Goal: Information Seeking & Learning: Learn about a topic

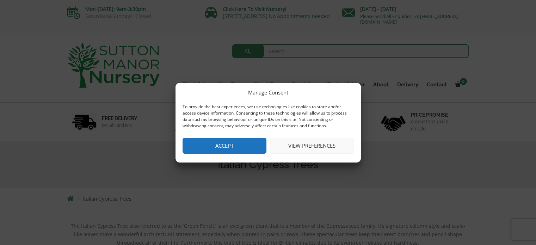
click at [311, 144] on button "View preferences" at bounding box center [312, 146] width 84 height 16
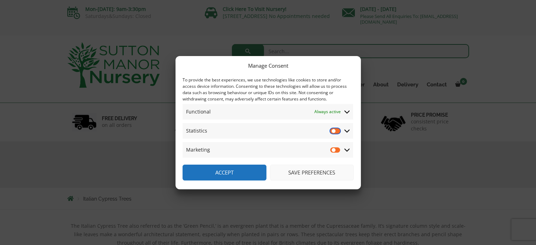
click at [336, 130] on input "Statistics" at bounding box center [335, 130] width 11 height 7
click at [334, 131] on input "Statistics" at bounding box center [335, 130] width 11 height 7
checkbox input "false"
click at [296, 171] on button "Save preferences" at bounding box center [312, 172] width 84 height 16
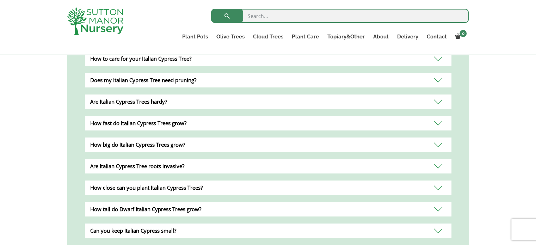
scroll to position [282, 0]
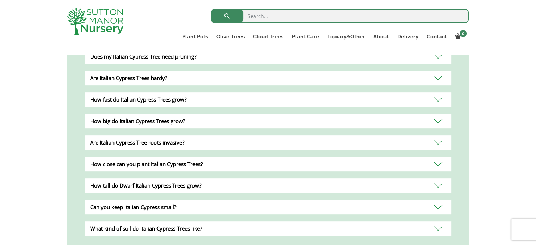
click at [440, 121] on div "How big do Italian Cypress Trees grow?" at bounding box center [268, 121] width 366 height 14
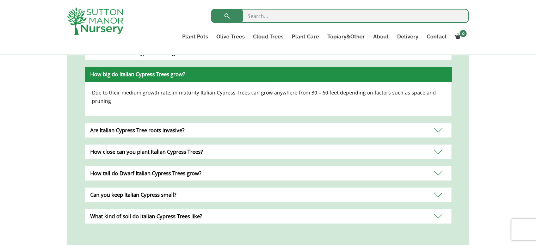
scroll to position [352, 0]
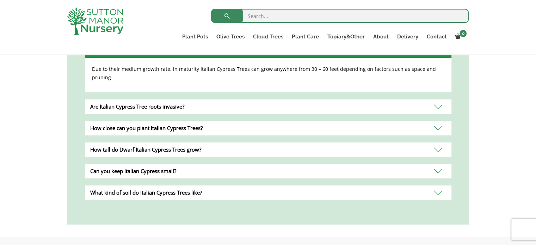
click at [438, 142] on div "How tall do Dwarf Italian Cypress Trees grow?" at bounding box center [268, 149] width 366 height 14
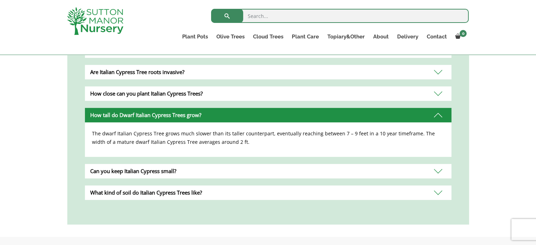
click at [437, 170] on div "Can you keep Italian Cypress small?" at bounding box center [268, 171] width 366 height 14
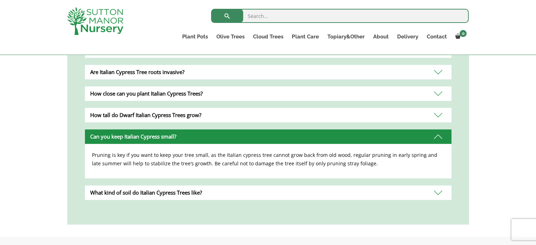
click at [440, 192] on div "What kind of soil do Italian Cypress Trees like?" at bounding box center [268, 192] width 366 height 14
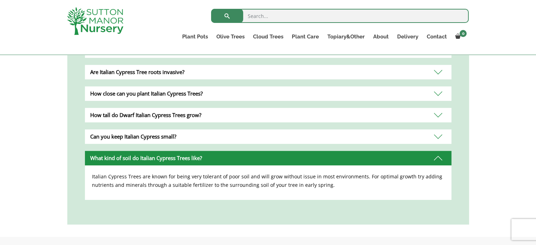
click at [440, 192] on div "Italian Cypress Trees are known for being very tolerant of poor soil and will g…" at bounding box center [268, 182] width 366 height 35
click at [438, 155] on div "What kind of soil do Italian Cypress Trees like?" at bounding box center [268, 158] width 366 height 14
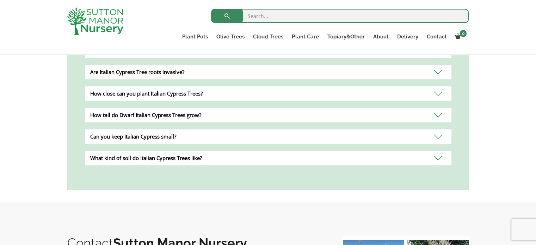
click at [440, 115] on div "How tall do Dwarf Italian Cypress Trees grow?" at bounding box center [268, 115] width 366 height 14
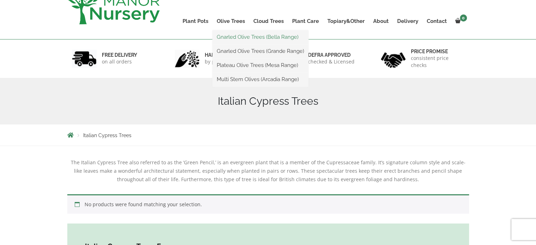
scroll to position [0, 0]
